Goal: Task Accomplishment & Management: Use online tool/utility

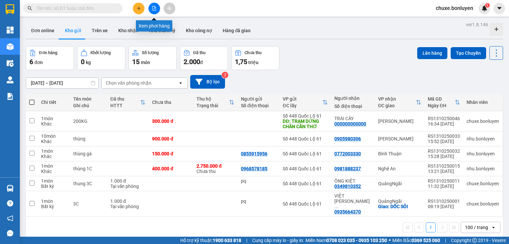
click at [155, 11] on button at bounding box center [155, 9] width 12 height 12
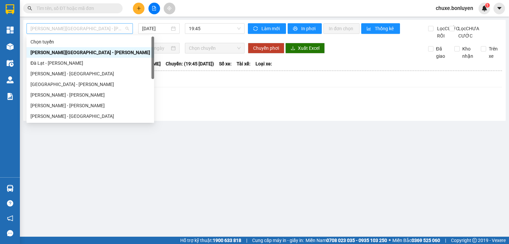
click at [114, 29] on span "[PERSON_NAME][GEOGRAPHIC_DATA] - [PERSON_NAME]" at bounding box center [80, 29] width 98 height 10
click at [63, 106] on div "[PERSON_NAME] - [PERSON_NAME]" at bounding box center [91, 105] width 120 height 7
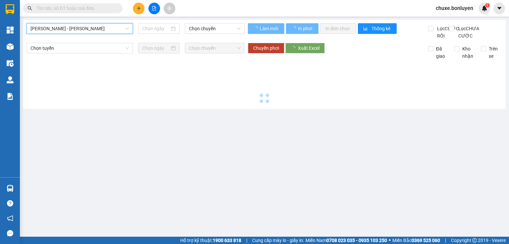
type input "[DATE]"
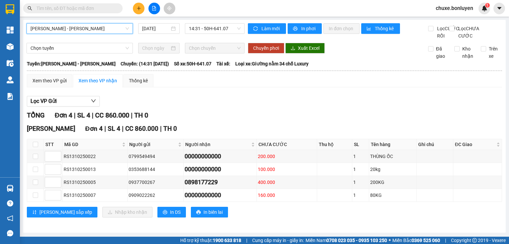
click at [79, 27] on span "[PERSON_NAME] - [PERSON_NAME]" at bounding box center [80, 29] width 98 height 10
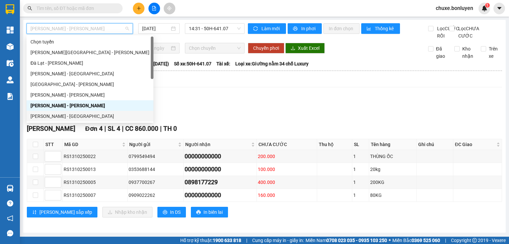
click at [85, 114] on div "[PERSON_NAME] - [GEOGRAPHIC_DATA]" at bounding box center [90, 115] width 119 height 7
type input "[DATE]"
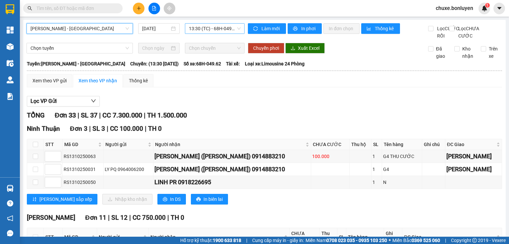
click at [206, 30] on span "13:30 (TC) - 68H-049.62" at bounding box center [215, 29] width 52 height 10
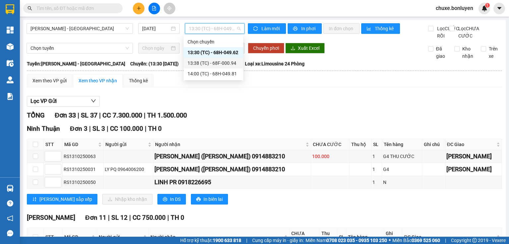
click at [203, 64] on div "13:38 (TC) - 68F-000.94" at bounding box center [214, 62] width 52 height 7
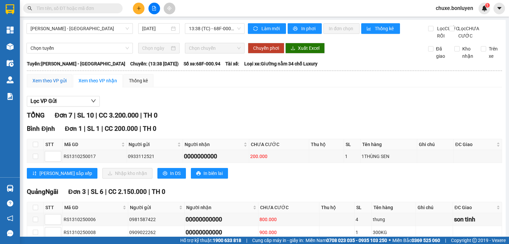
click at [66, 84] on div "Xem theo VP gửi" at bounding box center [49, 80] width 34 height 7
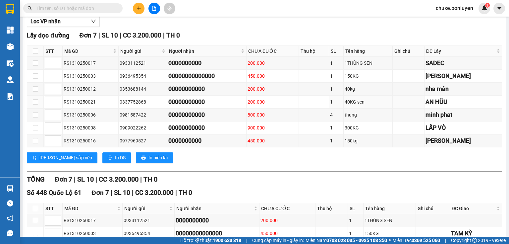
scroll to position [159, 0]
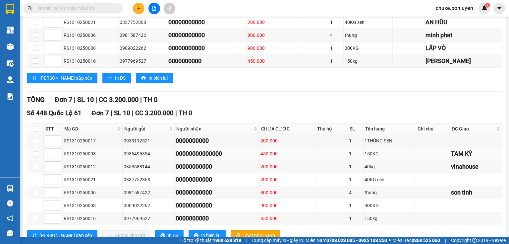
click at [36, 156] on input "checkbox" at bounding box center [35, 153] width 5 height 5
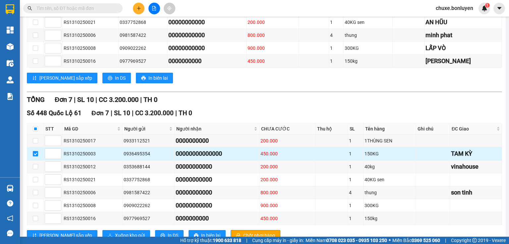
click at [36, 156] on input "checkbox" at bounding box center [35, 153] width 5 height 5
checkbox input "false"
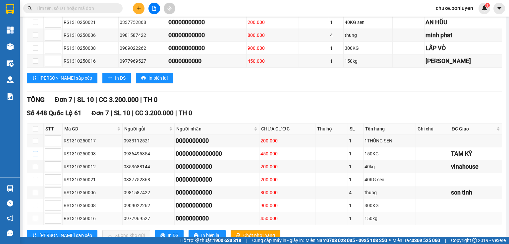
scroll to position [185, 0]
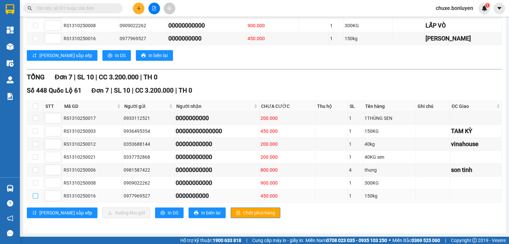
click at [33, 194] on input "checkbox" at bounding box center [35, 195] width 5 height 5
checkbox input "true"
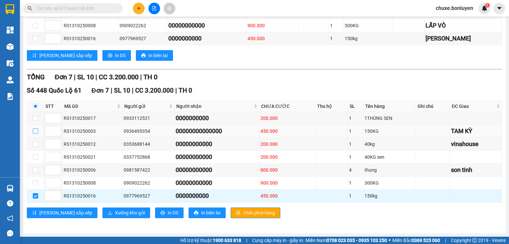
click at [35, 133] on input "checkbox" at bounding box center [35, 130] width 5 height 5
checkbox input "true"
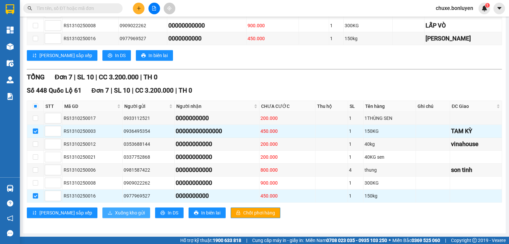
click at [115, 213] on span "Xuống kho gửi" at bounding box center [130, 212] width 30 height 7
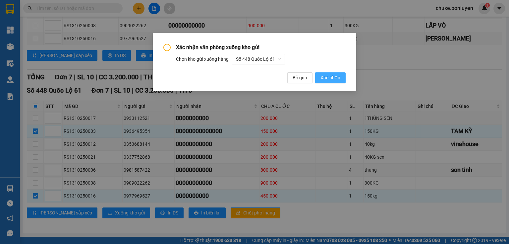
click at [343, 79] on button "Xác nhận" at bounding box center [330, 77] width 31 height 11
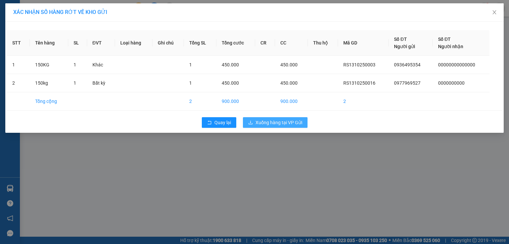
click at [295, 119] on span "Xuống hàng tại VP Gửi" at bounding box center [279, 122] width 47 height 7
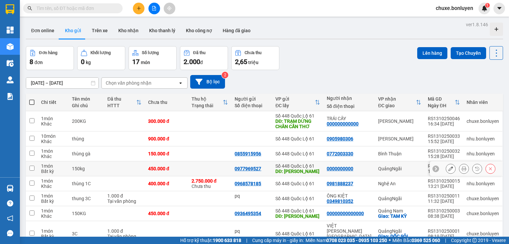
click at [206, 171] on td at bounding box center [209, 168] width 43 height 15
checkbox input "true"
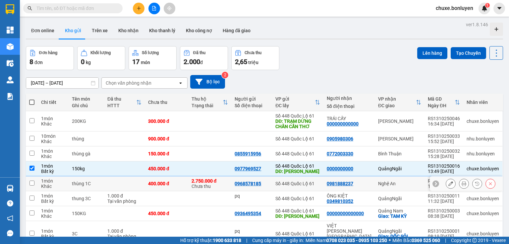
scroll to position [31, 0]
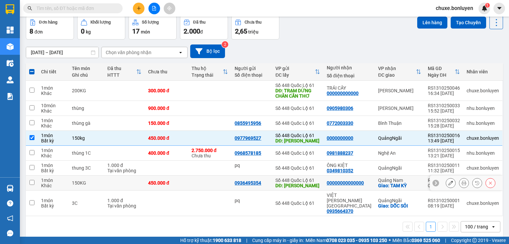
click at [210, 183] on td at bounding box center [209, 182] width 43 height 15
checkbox input "true"
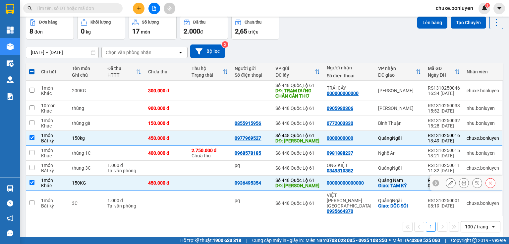
scroll to position [0, 0]
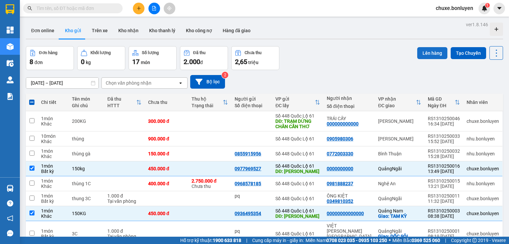
click at [433, 55] on button "Lên hàng" at bounding box center [432, 53] width 30 height 12
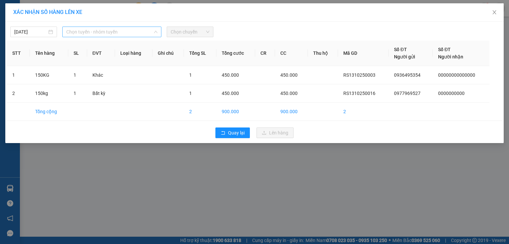
click at [126, 35] on span "Chọn tuyến - nhóm tuyến" at bounding box center [111, 32] width 91 height 10
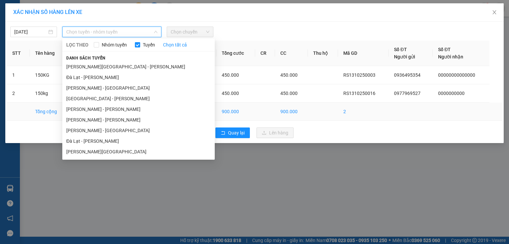
drag, startPoint x: 108, startPoint y: 132, endPoint x: 123, endPoint y: 107, distance: 28.3
click at [109, 131] on li "[PERSON_NAME] - [GEOGRAPHIC_DATA]" at bounding box center [138, 130] width 153 height 11
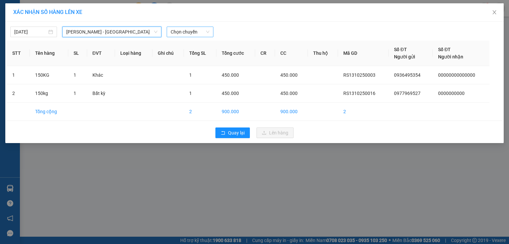
click at [192, 31] on span "Chọn chuyến" at bounding box center [190, 32] width 39 height 10
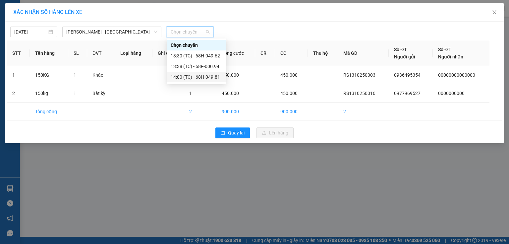
click at [209, 74] on div "14:00 (TC) - 68H-049.81" at bounding box center [197, 76] width 52 height 7
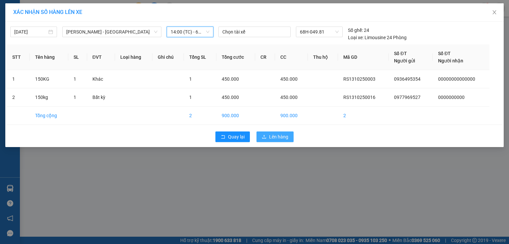
click at [269, 139] on button "Lên hàng" at bounding box center [275, 136] width 37 height 11
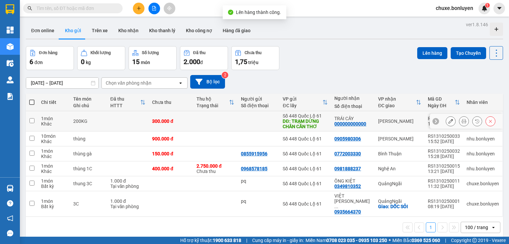
scroll to position [27, 0]
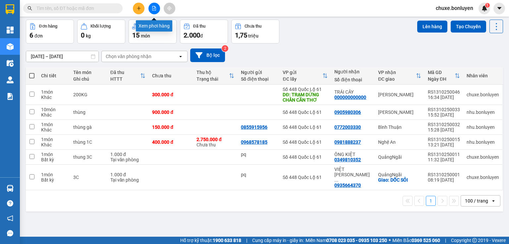
click at [154, 7] on icon "file-add" at bounding box center [155, 8] width 4 height 5
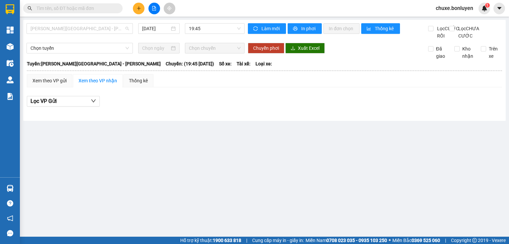
drag, startPoint x: 107, startPoint y: 31, endPoint x: 78, endPoint y: 65, distance: 45.2
click at [107, 31] on span "[PERSON_NAME][GEOGRAPHIC_DATA] - [PERSON_NAME]" at bounding box center [80, 29] width 98 height 10
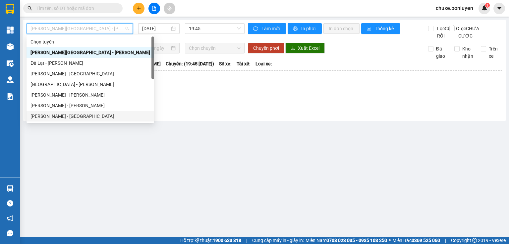
click at [65, 113] on div "[PERSON_NAME] - [GEOGRAPHIC_DATA]" at bounding box center [91, 115] width 120 height 7
type input "[DATE]"
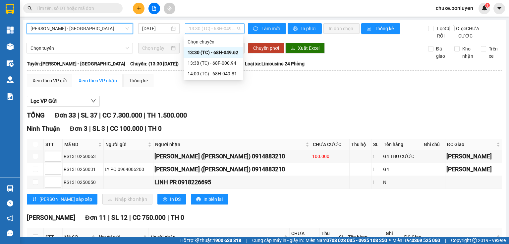
click at [218, 31] on span "13:30 (TC) - 68H-049.62" at bounding box center [215, 29] width 52 height 10
click at [221, 63] on div "13:38 (TC) - 68F-000.94" at bounding box center [214, 62] width 52 height 7
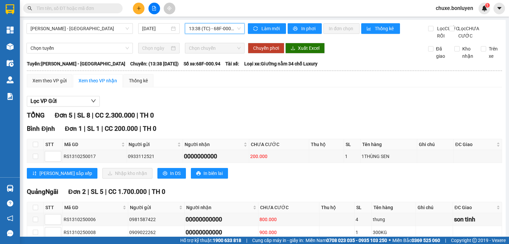
click at [209, 31] on span "13:38 (TC) - 68F-000.94" at bounding box center [215, 29] width 52 height 10
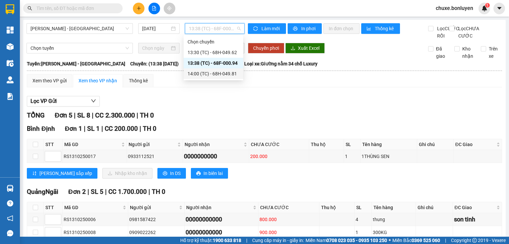
click at [218, 72] on div "14:00 (TC) - 68H-049.81" at bounding box center [214, 73] width 52 height 7
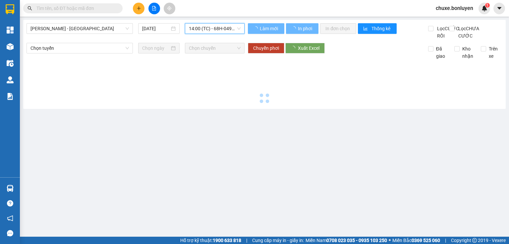
click at [215, 27] on span "14:00 (TC) - 68H-049.81" at bounding box center [215, 29] width 52 height 10
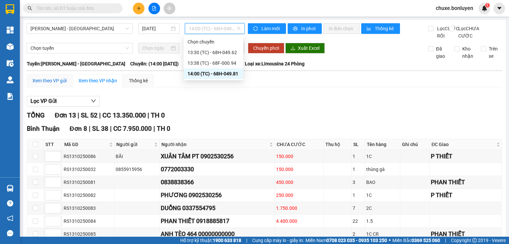
click at [64, 84] on div "Xem theo VP gửi" at bounding box center [49, 80] width 34 height 7
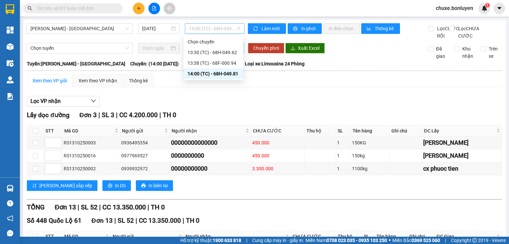
click at [218, 29] on span "14:00 (TC) - 68H-049.81" at bounding box center [215, 29] width 52 height 10
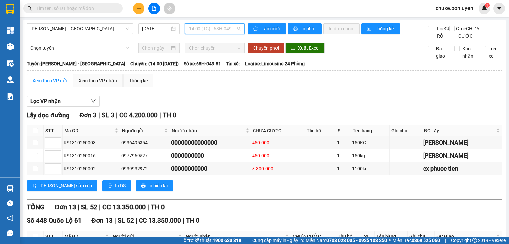
click at [222, 27] on span "14:00 (TC) - 68H-049.81" at bounding box center [215, 29] width 52 height 10
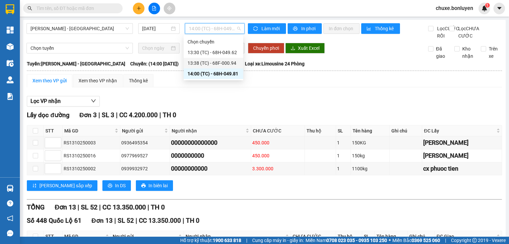
click at [215, 62] on div "13:38 (TC) - 68F-000.94" at bounding box center [214, 62] width 52 height 7
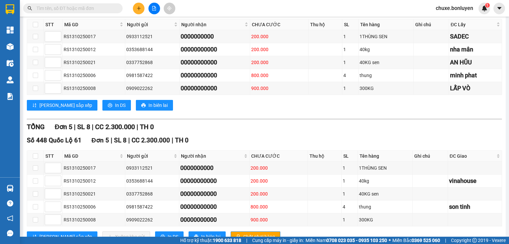
scroll to position [133, 0]
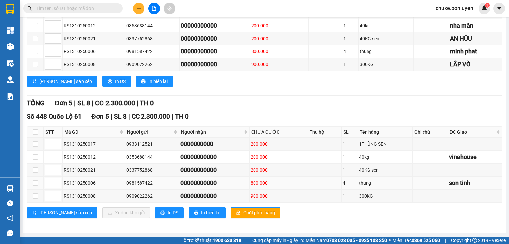
click at [29, 182] on td at bounding box center [35, 182] width 17 height 13
click at [35, 185] on input "checkbox" at bounding box center [35, 182] width 5 height 5
checkbox input "true"
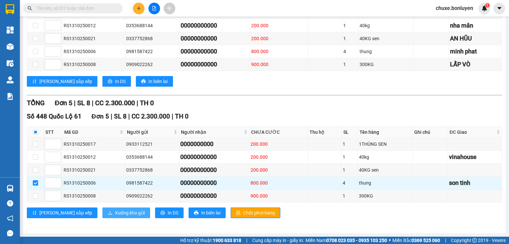
click at [115, 213] on span "Xuống kho gửi" at bounding box center [130, 212] width 30 height 7
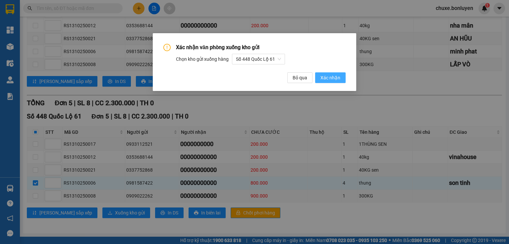
click at [324, 78] on span "Xác nhận" at bounding box center [331, 77] width 20 height 7
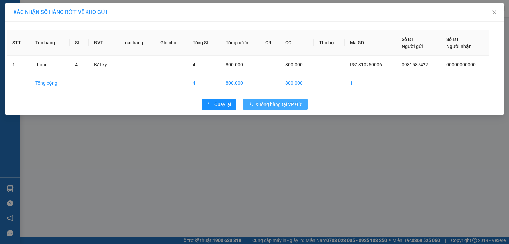
click at [285, 104] on span "Xuống hàng tại VP Gửi" at bounding box center [279, 103] width 47 height 7
